Goal: Navigation & Orientation: Find specific page/section

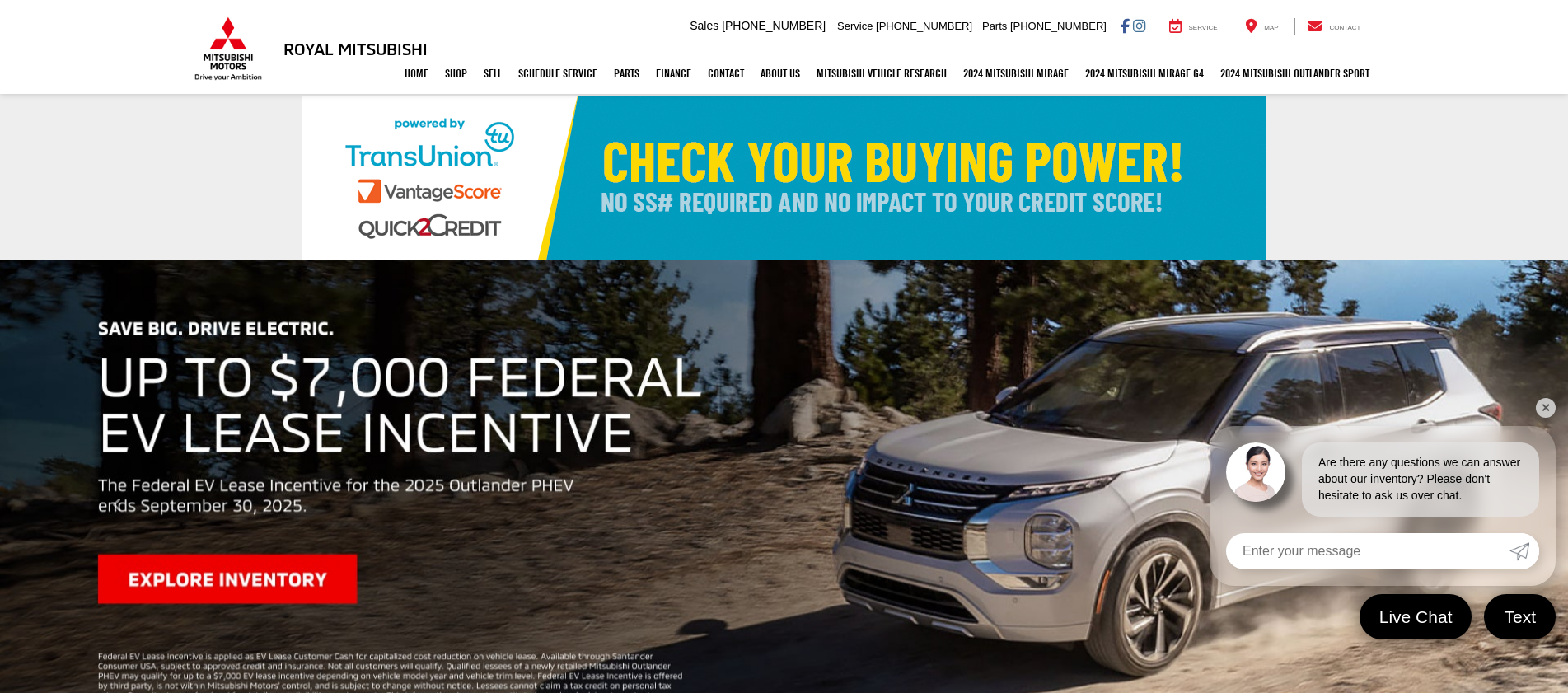
select select "Mitsubishi"
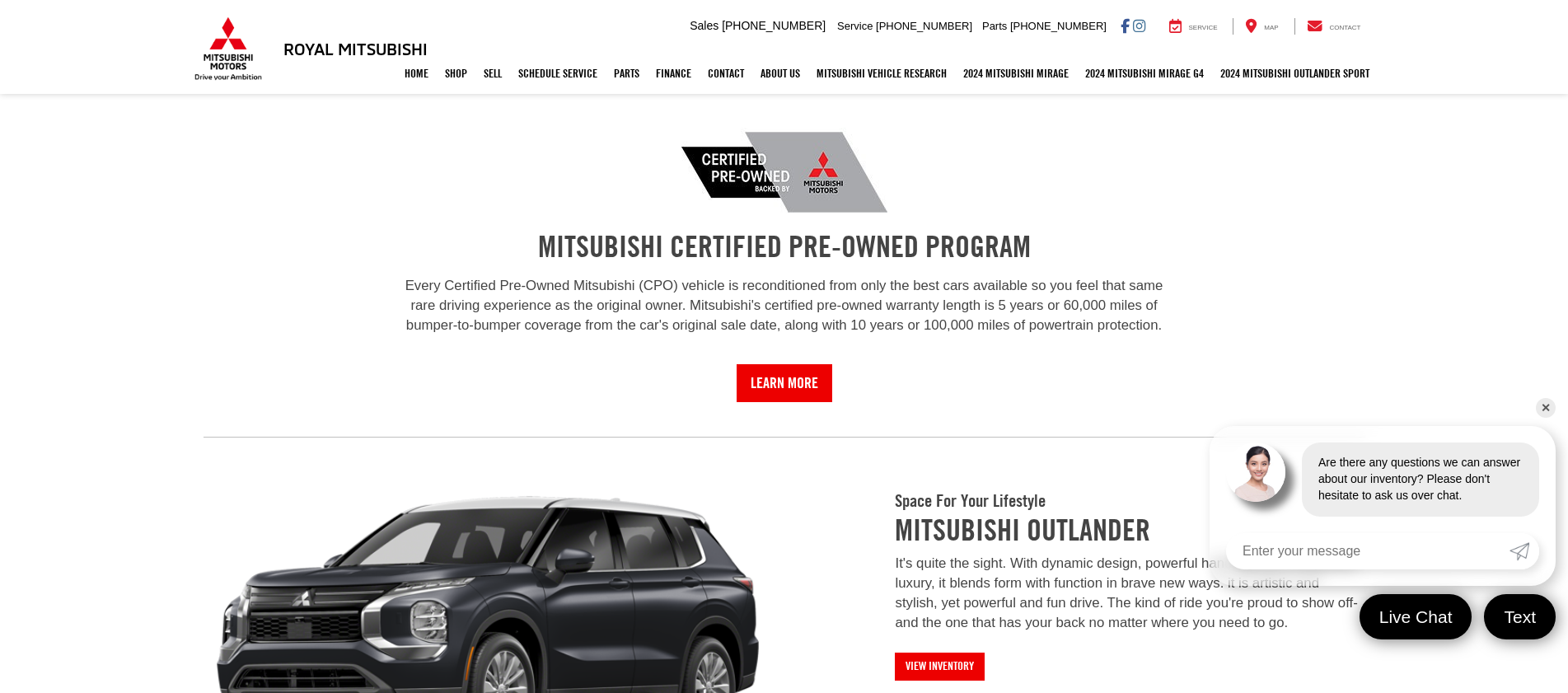
scroll to position [1237, 0]
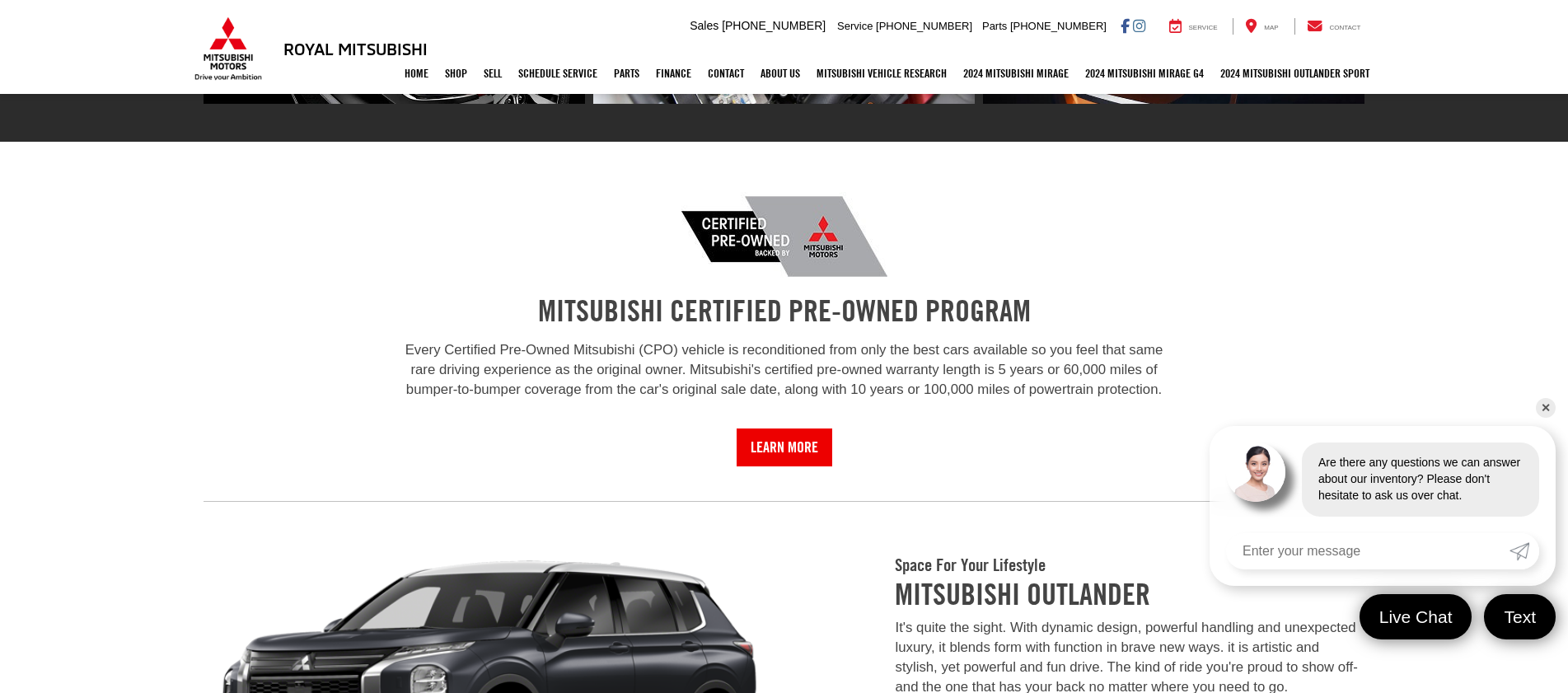
click at [1545, 402] on link "✕" at bounding box center [1546, 408] width 19 height 19
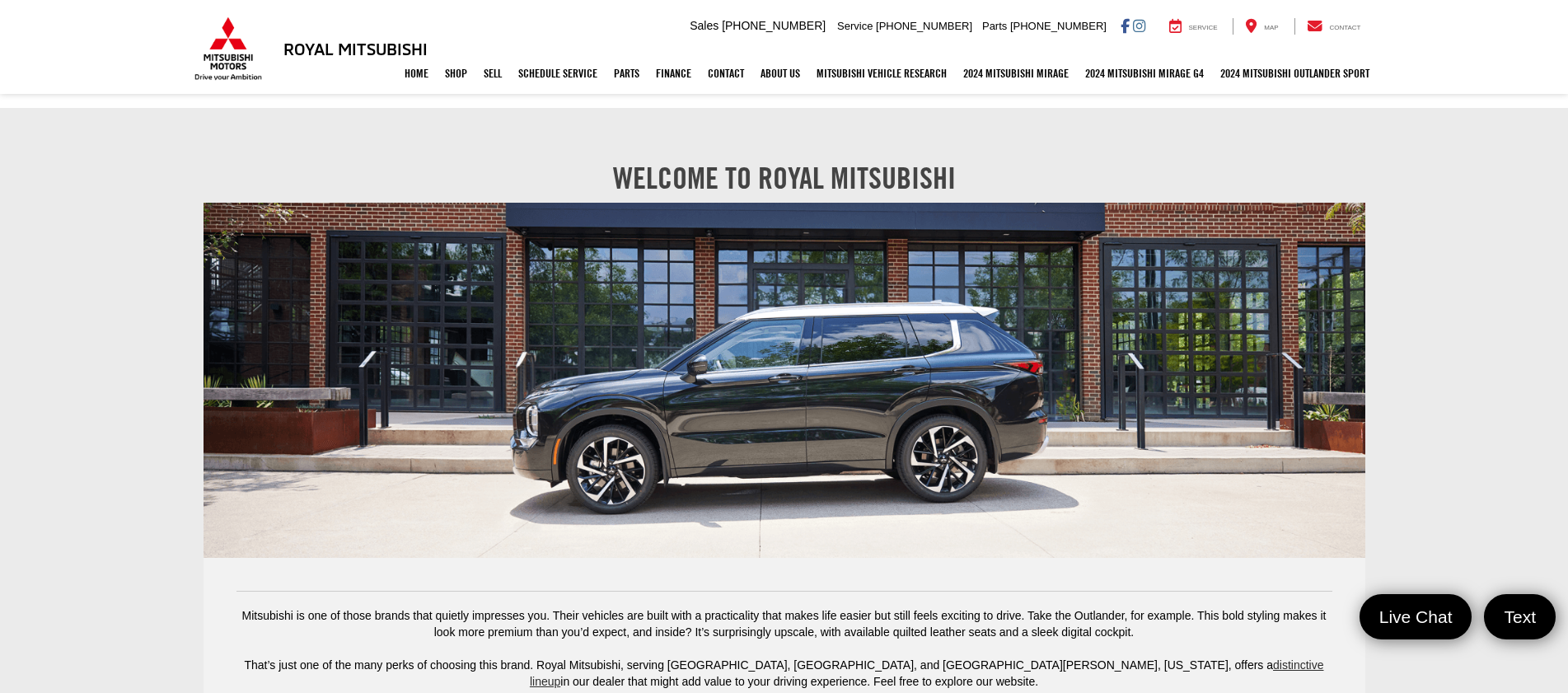
scroll to position [2638, 0]
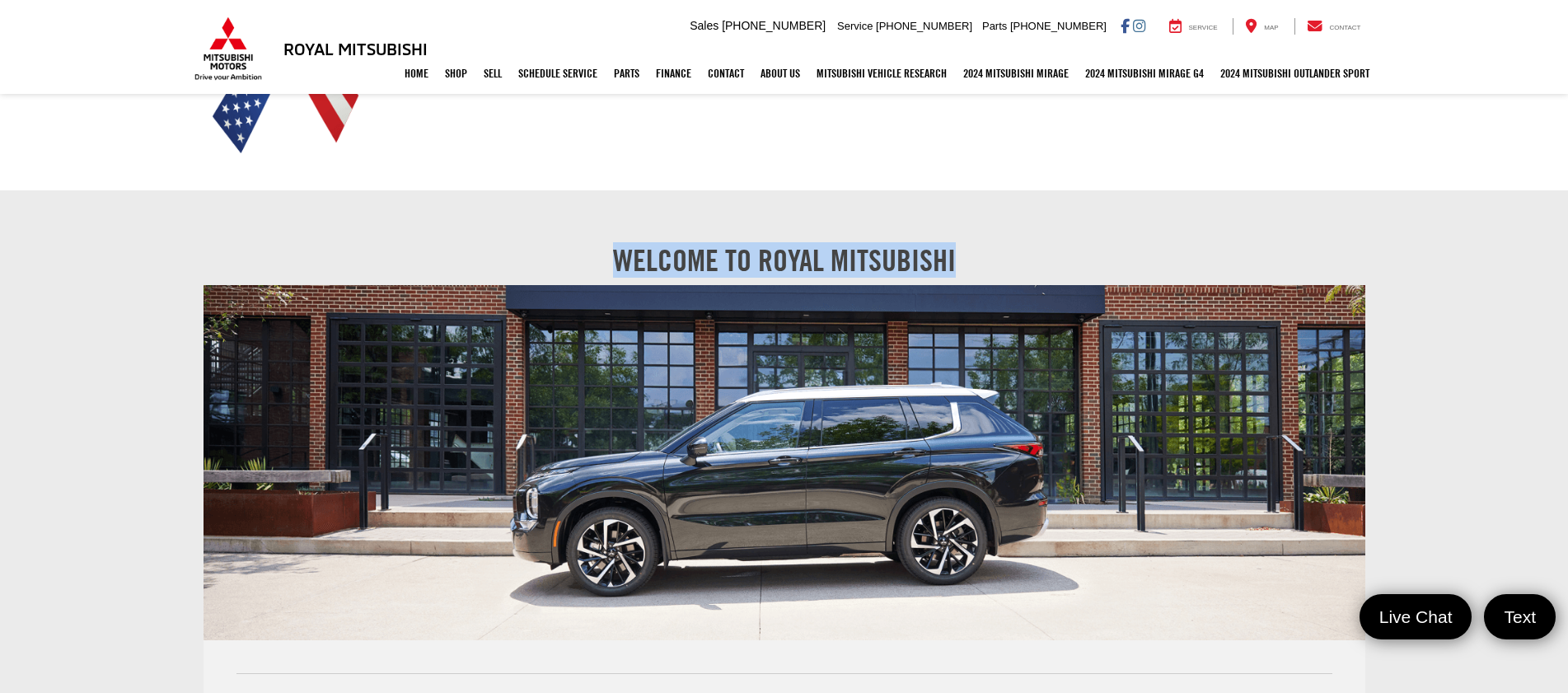
drag, startPoint x: 613, startPoint y: 245, endPoint x: 1033, endPoint y: 261, distance: 420.3
click at [1033, 261] on center "Welcome to Royal Mitsubishi" at bounding box center [784, 261] width 1162 height 33
click at [1060, 245] on center "Welcome to Royal Mitsubishi" at bounding box center [784, 261] width 1162 height 33
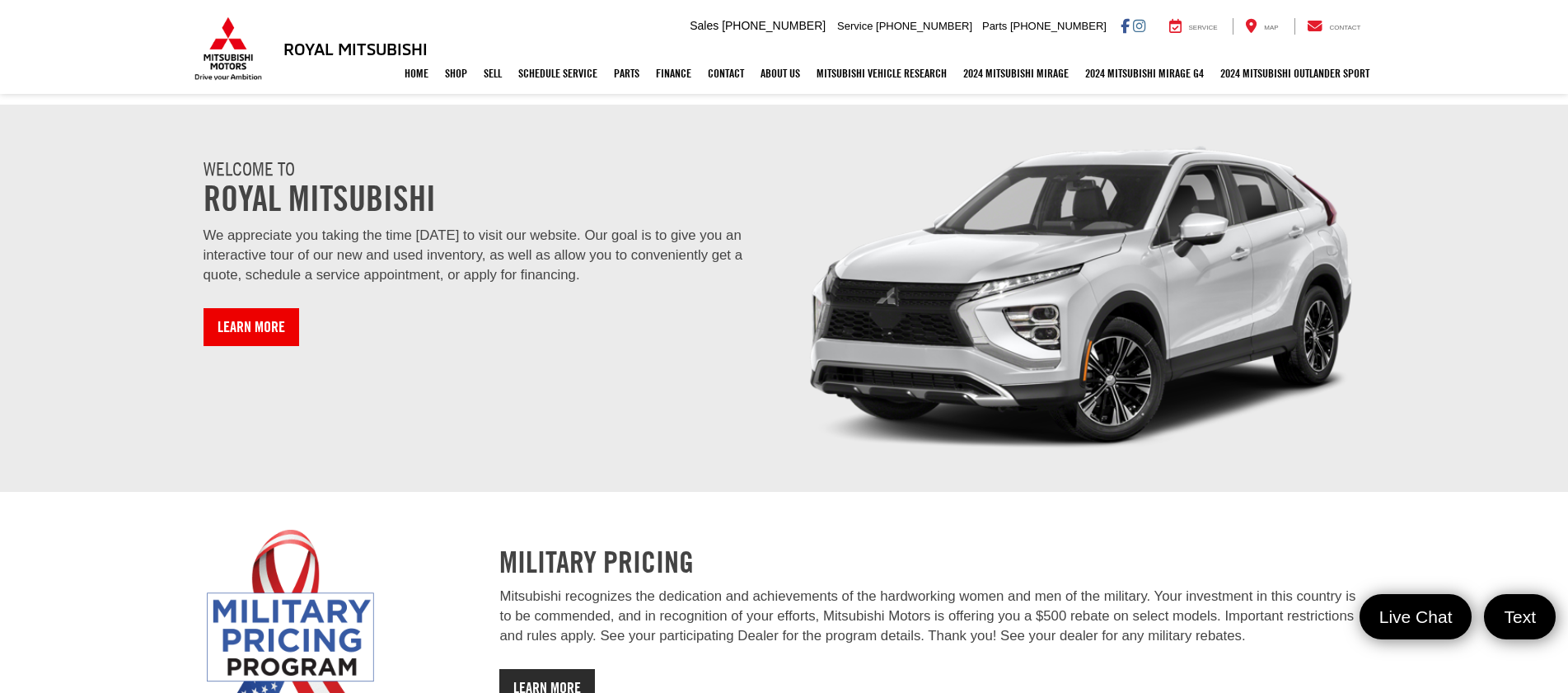
scroll to position [1896, 0]
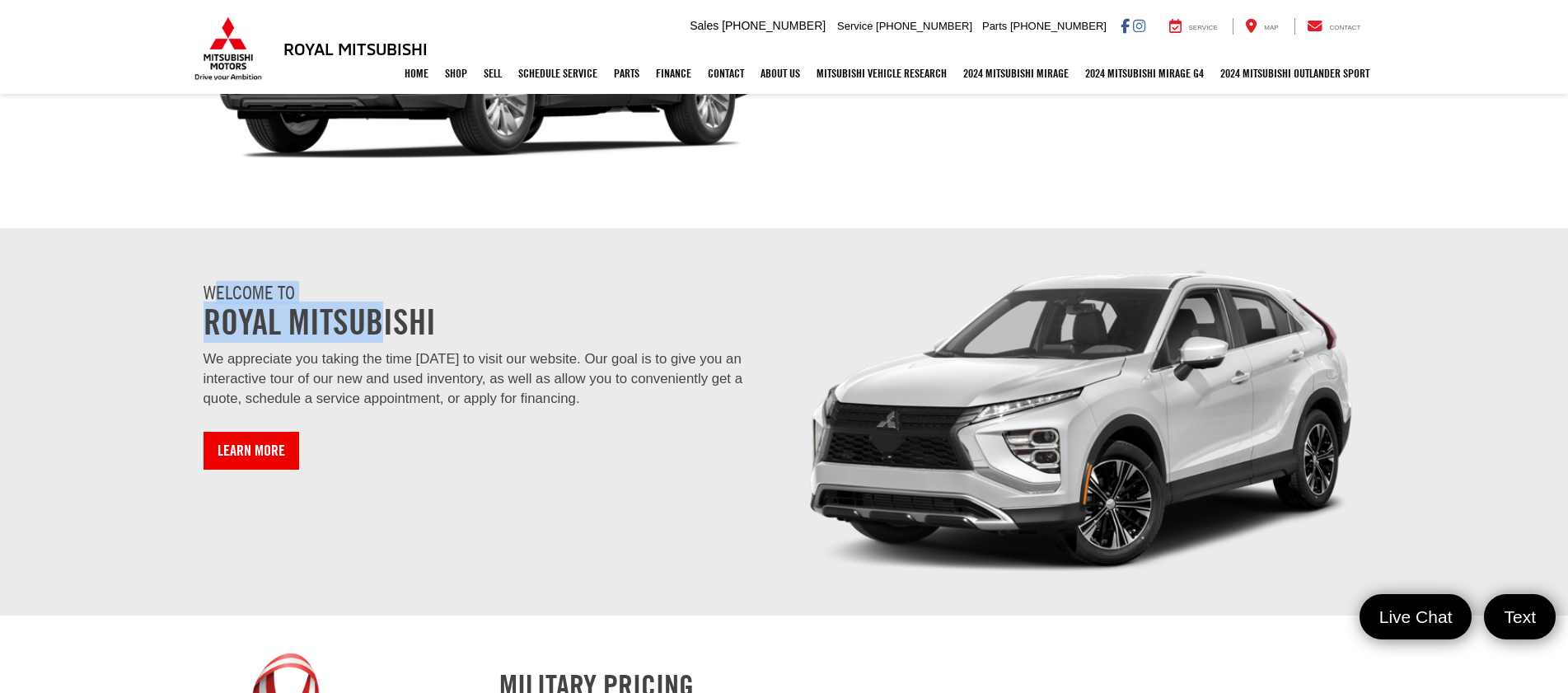
drag, startPoint x: 219, startPoint y: 287, endPoint x: 473, endPoint y: 359, distance: 264.0
click at [379, 315] on h1 "Welcome to Royal Mitsubishi" at bounding box center [487, 312] width 569 height 60
click at [575, 448] on div "Welcome to Royal Mitsubishi We appreciate you taking the time today to visit ou…" at bounding box center [488, 368] width 593 height 205
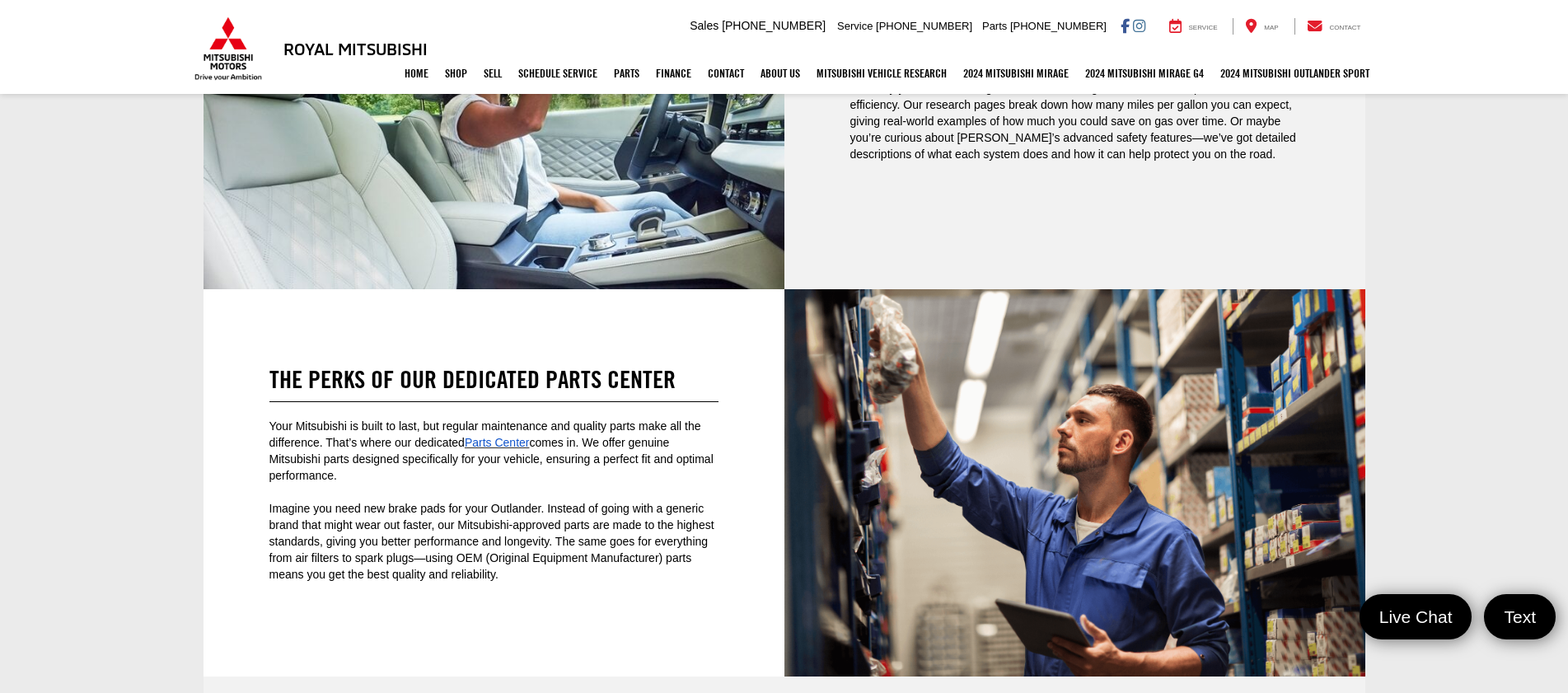
scroll to position [3957, 0]
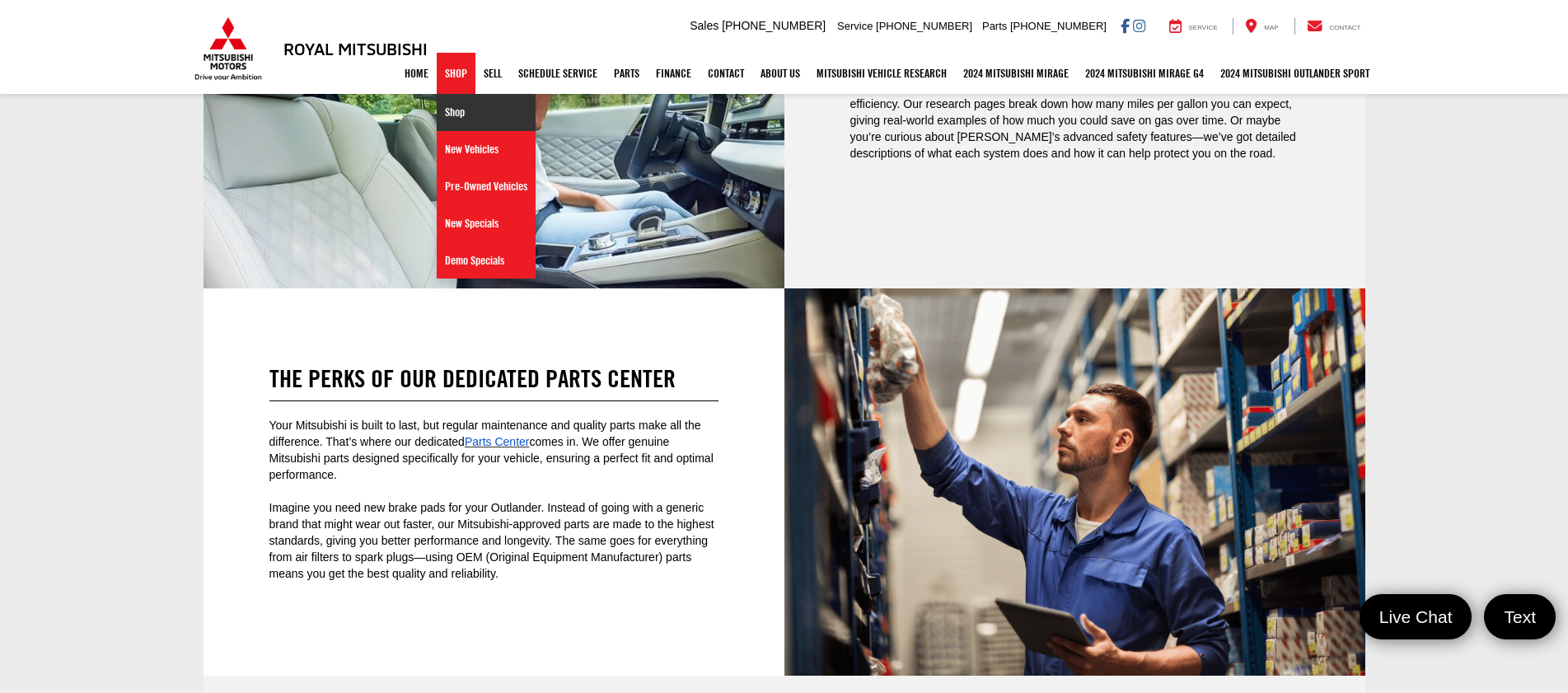
click at [464, 125] on link "Shop" at bounding box center [486, 113] width 99 height 37
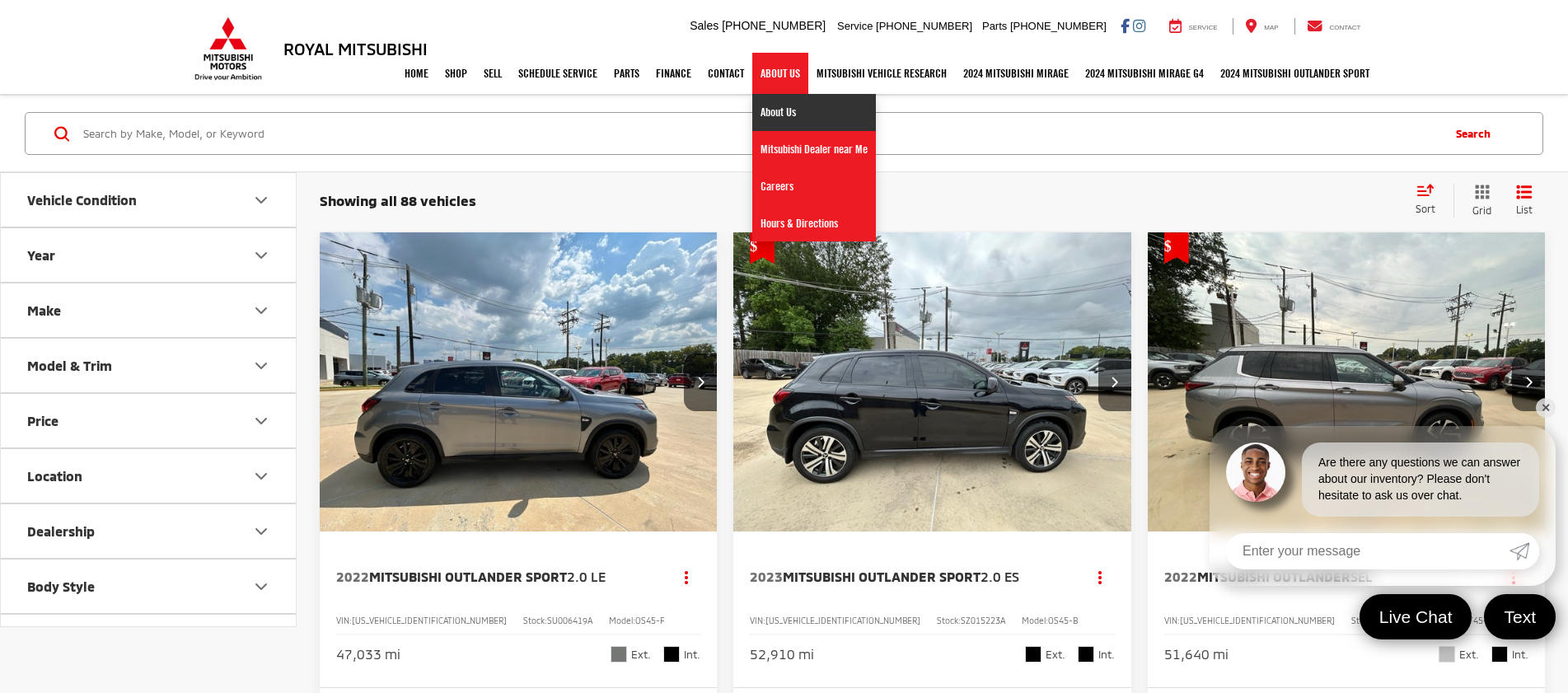
click at [766, 107] on link "About Us" at bounding box center [813, 113] width 124 height 37
